Goal: Find specific fact: Find specific fact

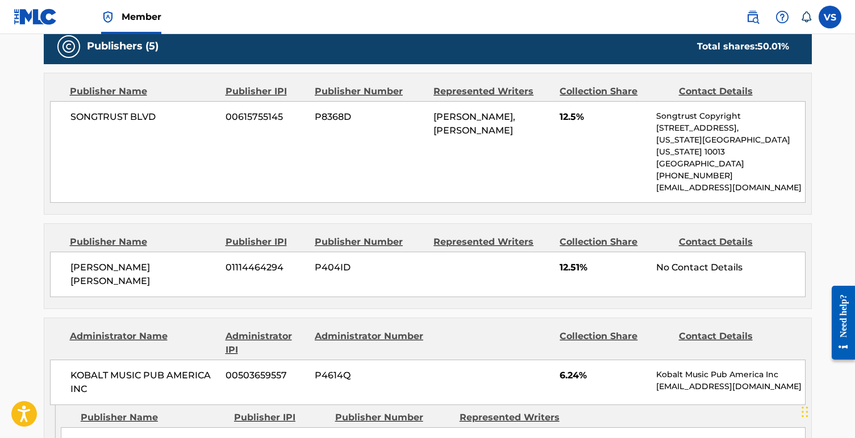
scroll to position [549, 0]
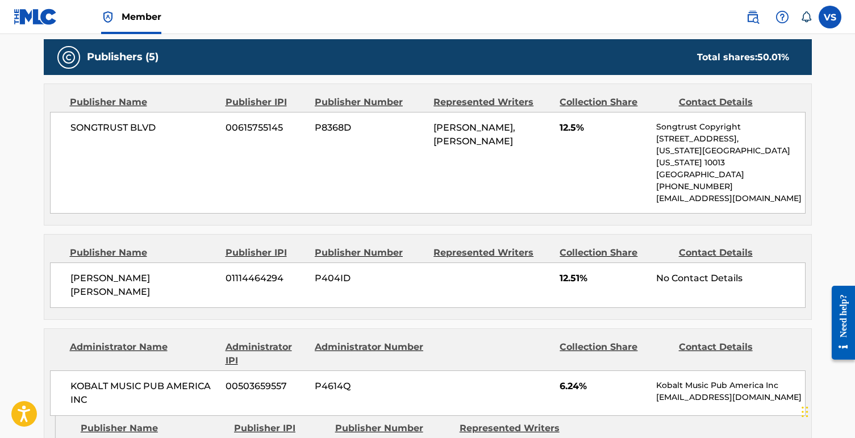
click at [437, 139] on span "HERBERT WATERS, TYLER MONTERO" at bounding box center [475, 134] width 82 height 24
drag, startPoint x: 430, startPoint y: 139, endPoint x: 522, endPoint y: 142, distance: 92.1
click at [522, 142] on div "SONGTRUST BLVD 00615755145 P8368D HERBERT WATERS, TYLER MONTERO 12.5% Songtrust…" at bounding box center [428, 163] width 756 height 102
copy span "TYLER MONTERO"
click at [269, 123] on span "00615755145" at bounding box center [266, 128] width 81 height 14
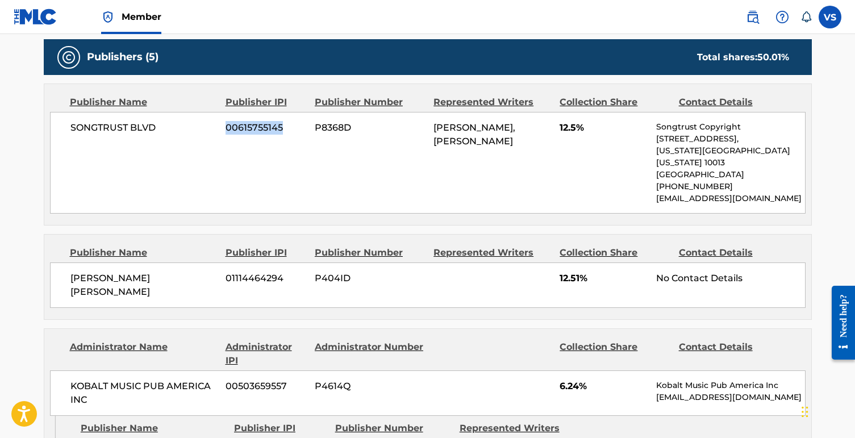
click at [269, 123] on span "00615755145" at bounding box center [266, 128] width 81 height 14
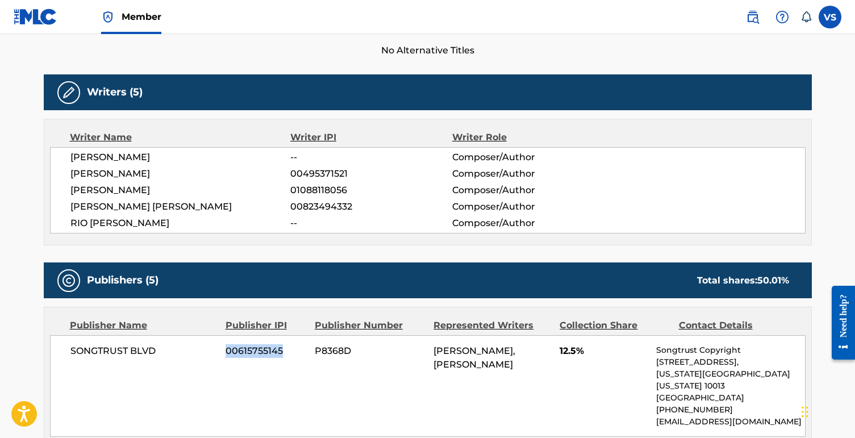
scroll to position [324, 0]
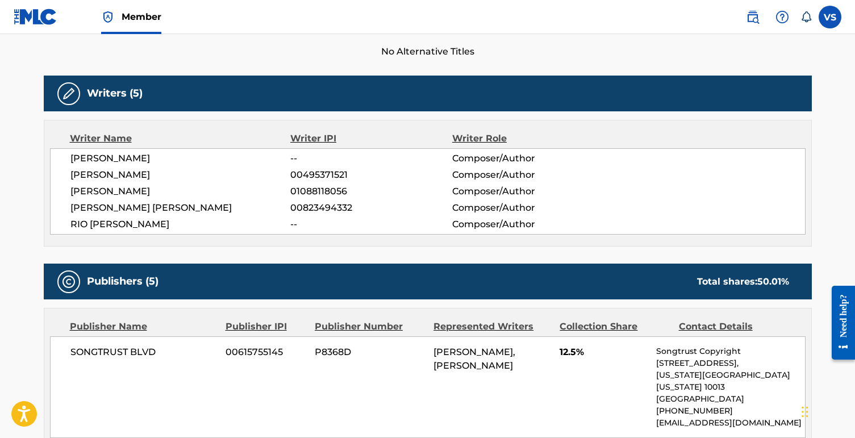
click at [294, 194] on span "01088118056" at bounding box center [370, 192] width 161 height 14
copy span "01088118056"
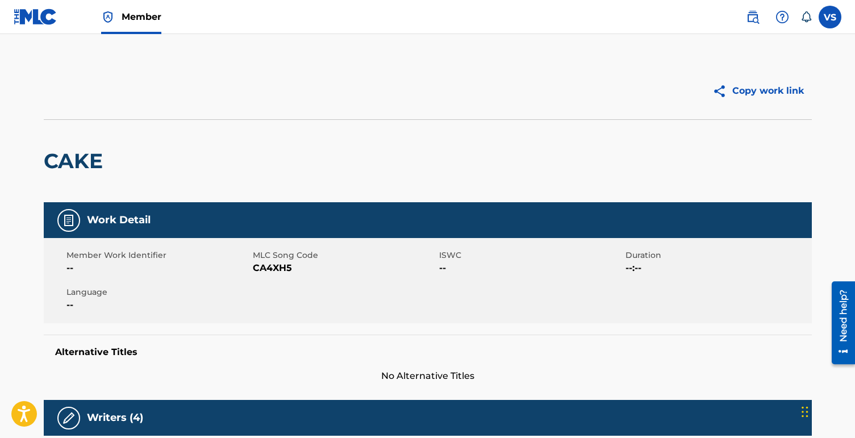
click at [824, 27] on div "VS VS [PERSON_NAME] v@[DOMAIN_NAME] Notification Preferences Profile Log out" at bounding box center [788, 17] width 107 height 23
click at [829, 23] on label at bounding box center [830, 17] width 23 height 23
click at [830, 17] on input "VS [PERSON_NAME] v@[DOMAIN_NAME] Notification Preferences Profile Log out" at bounding box center [830, 17] width 0 height 0
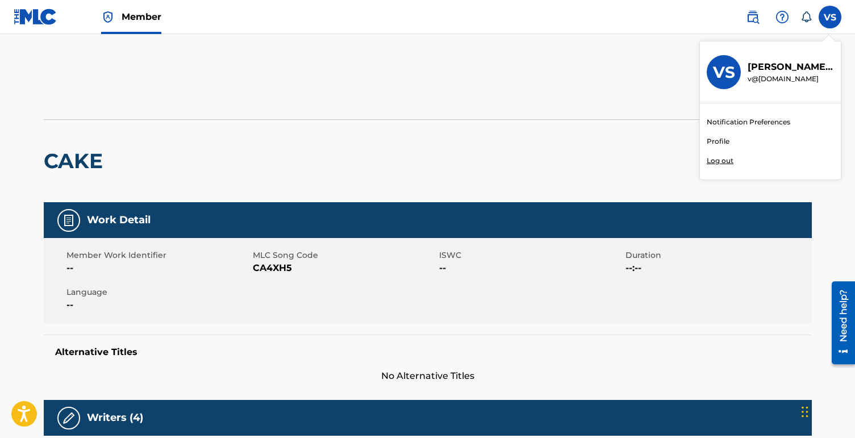
click at [722, 143] on link "Profile" at bounding box center [718, 141] width 23 height 10
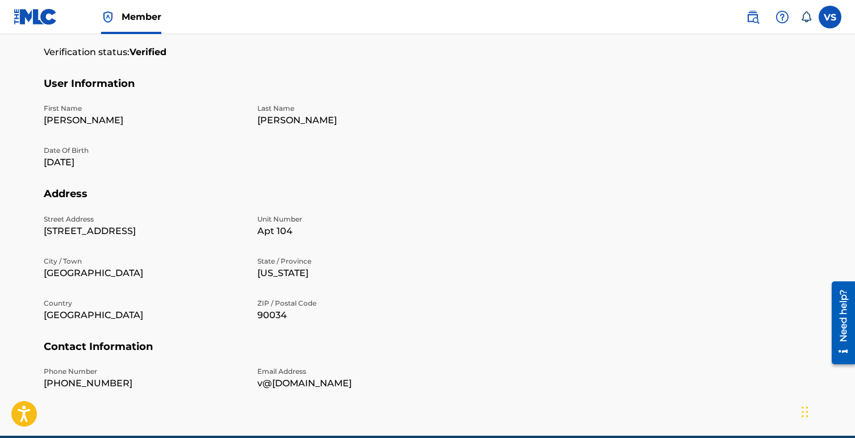
scroll to position [273, 0]
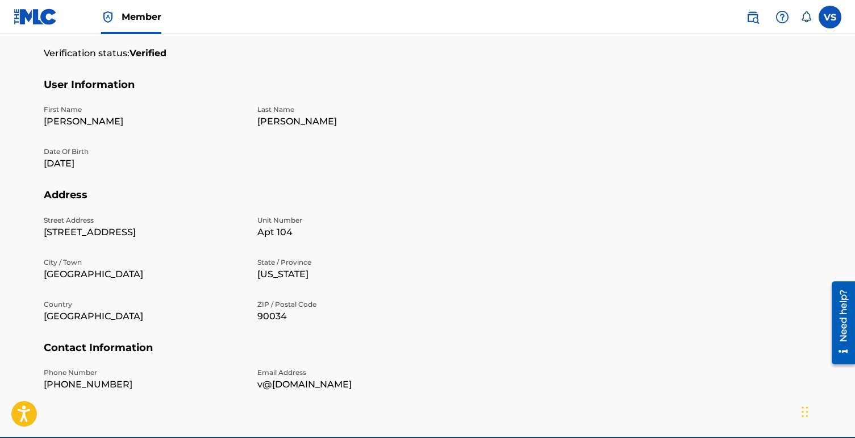
click at [31, 13] on img at bounding box center [36, 17] width 44 height 16
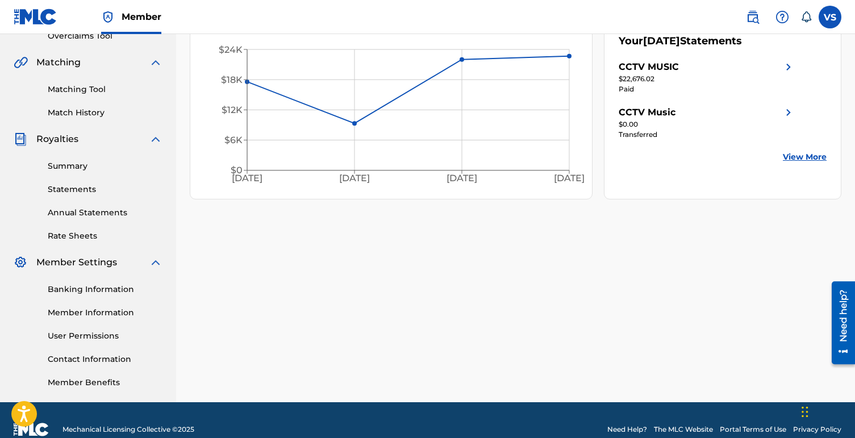
scroll to position [267, 0]
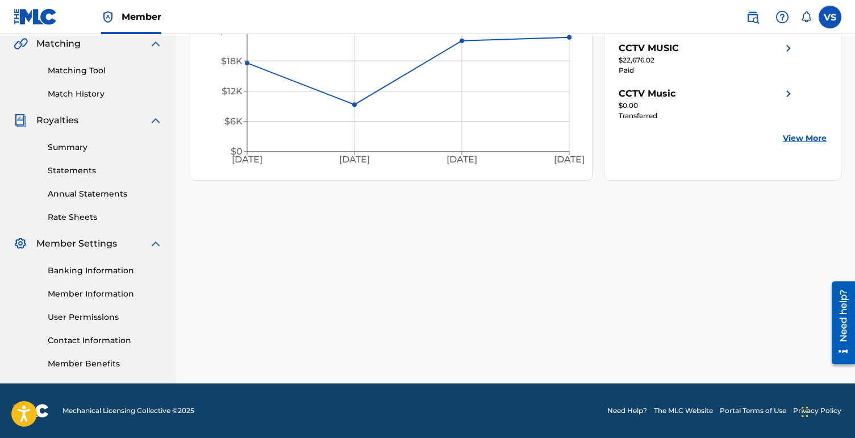
click at [89, 295] on link "Member Information" at bounding box center [105, 294] width 115 height 12
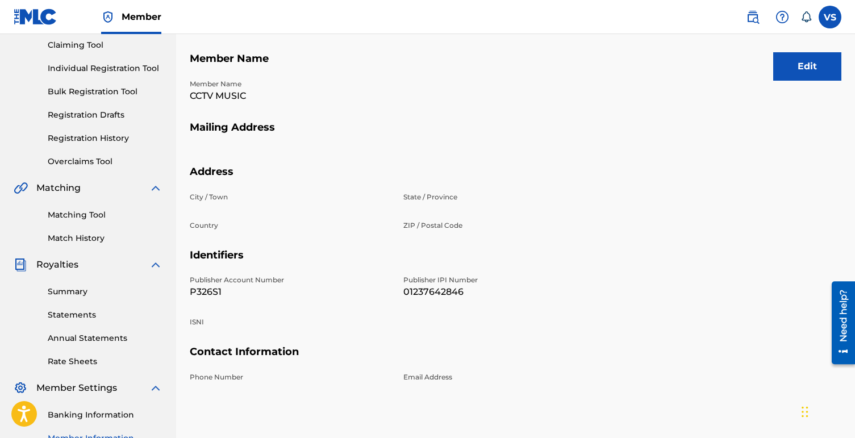
scroll to position [130, 0]
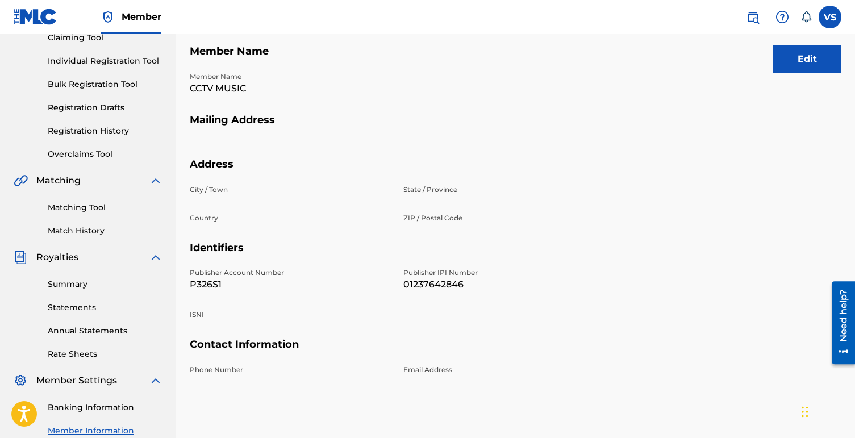
click at [208, 282] on p "P326S1" at bounding box center [290, 285] width 200 height 14
copy p "P326S1"
